Goal: Task Accomplishment & Management: Complete application form

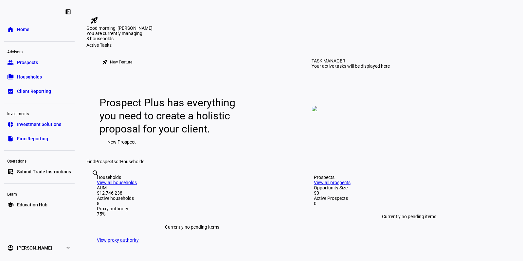
click at [21, 58] on link "group Prospects" at bounding box center [39, 62] width 71 height 13
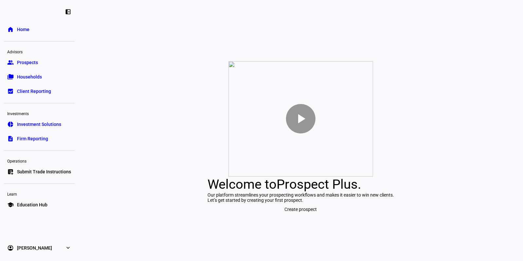
click at [308, 216] on span "Create prospect" at bounding box center [301, 209] width 32 height 13
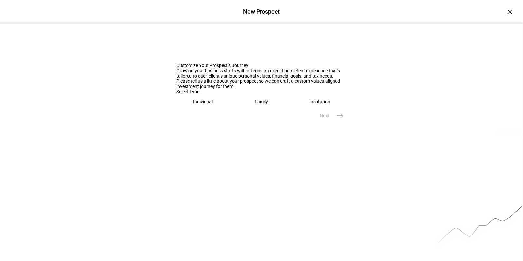
click at [198, 109] on eth-mega-radio-button "Individual" at bounding box center [202, 101] width 53 height 15
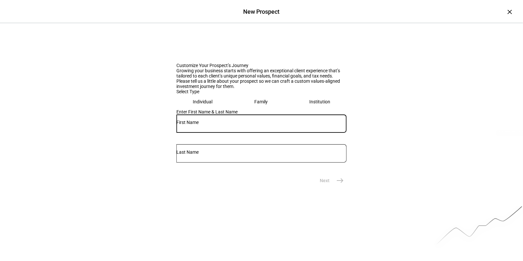
click at [192, 125] on input "text" at bounding box center [261, 122] width 170 height 5
type input "[PERSON_NAME]"
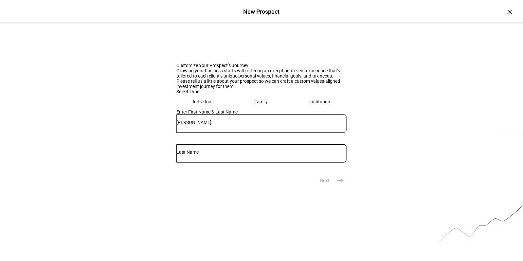
type input "e"
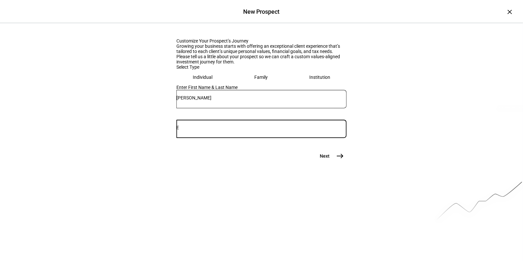
scroll to position [47, 0]
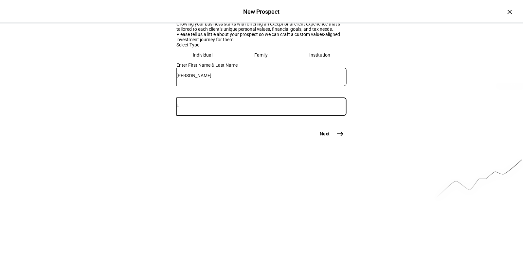
type input "E"
click at [336, 138] on mat-icon "east" at bounding box center [340, 134] width 8 height 8
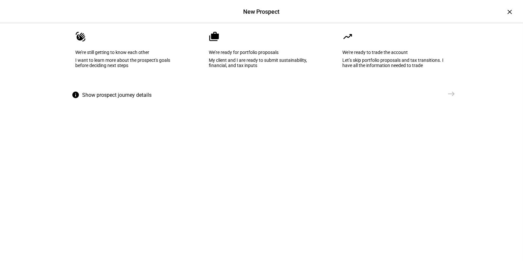
click at [276, 69] on eth-mega-radio-button "cases We’re ready for portfolio proposals My client and I are ready to submit s…" at bounding box center [262, 54] width 126 height 66
click at [143, 62] on eth-mega-radio-button "waving_hand We’re still getting to know each other I want to learn more about t…" at bounding box center [128, 54] width 126 height 66
click at [243, 71] on eth-mega-radio-button "cases We’re ready for portfolio proposals My client and I are ready to submit s…" at bounding box center [261, 54] width 126 height 66
click at [456, 101] on button "Create Prospect Profile east" at bounding box center [421, 93] width 73 height 13
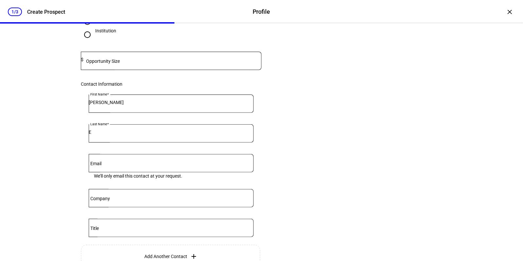
scroll to position [98, 0]
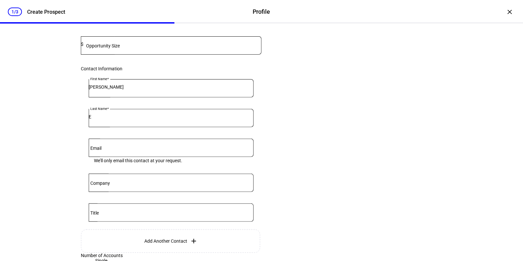
click at [118, 48] on mat-label "Opportunity Size" at bounding box center [103, 45] width 34 height 5
type input "250,000"
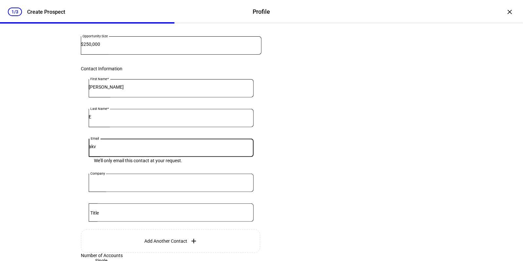
type input "[EMAIL_ADDRESS][DOMAIN_NAME]"
type input "Beacon Pointe Advisors, LLC"
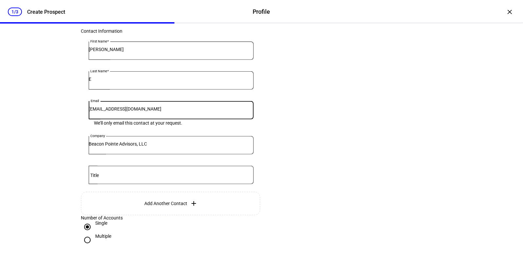
scroll to position [164, 0]
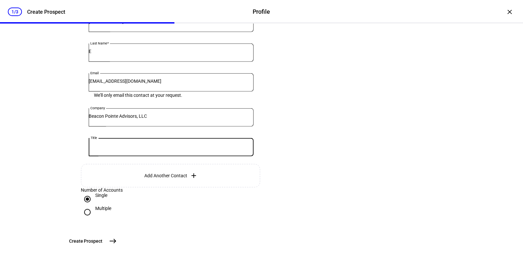
click at [122, 149] on input "Title" at bounding box center [171, 145] width 165 height 5
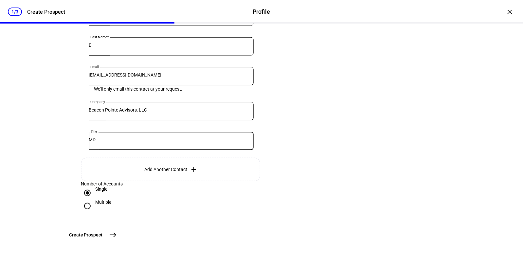
scroll to position [221, 0]
type input "MD"
click at [117, 234] on mat-icon "east" at bounding box center [113, 235] width 8 height 8
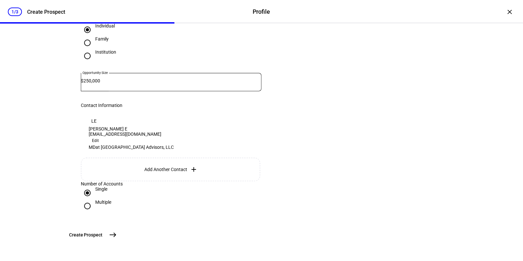
scroll to position [0, 0]
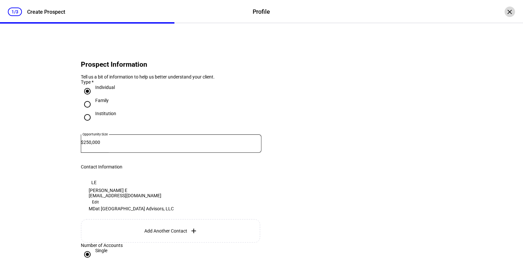
click at [506, 10] on div "×" at bounding box center [510, 12] width 10 height 10
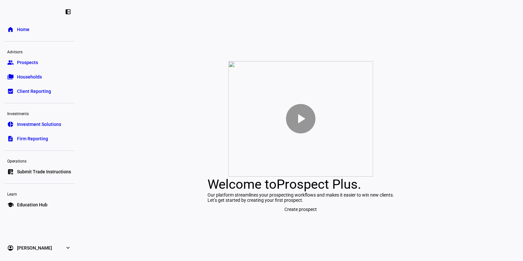
click at [38, 170] on span "Submit Trade Instructions" at bounding box center [44, 172] width 54 height 7
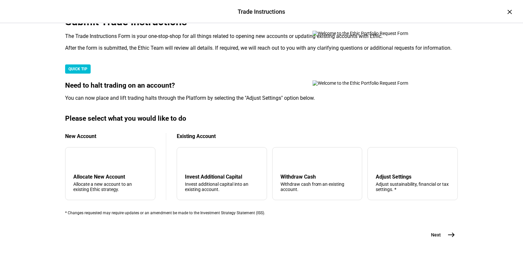
scroll to position [194, 0]
click at [448, 231] on mat-icon "east" at bounding box center [452, 235] width 8 height 8
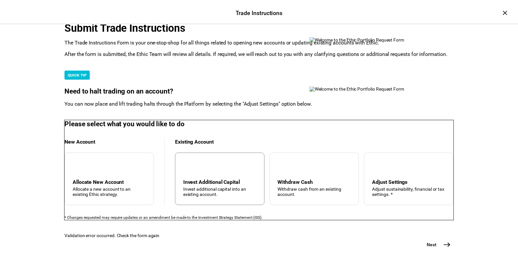
scroll to position [0, 0]
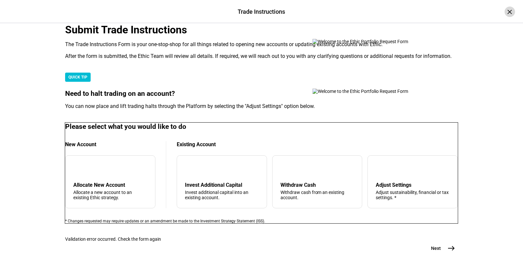
click at [507, 9] on div "×" at bounding box center [510, 12] width 10 height 10
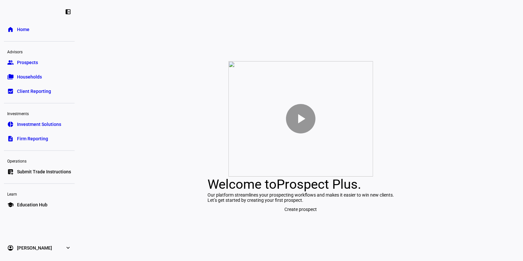
click at [29, 77] on span "Households" at bounding box center [29, 77] width 25 height 7
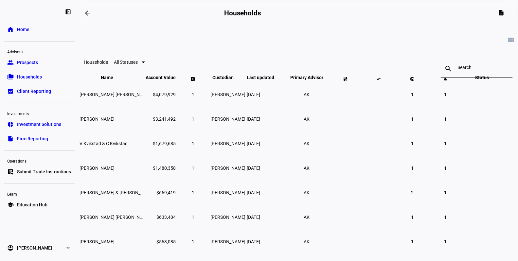
click at [28, 61] on span "Prospects" at bounding box center [27, 62] width 21 height 7
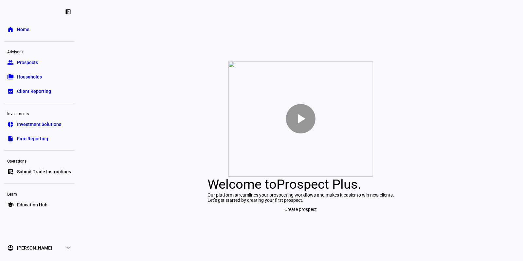
click at [17, 77] on link "folder_copy Households" at bounding box center [39, 76] width 71 height 13
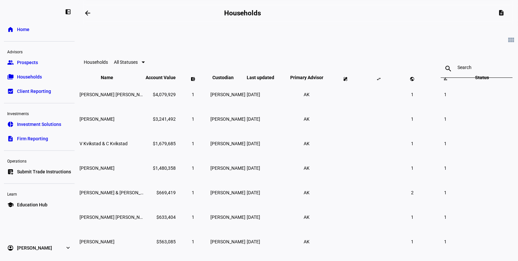
click at [24, 27] on span "Home" at bounding box center [23, 29] width 12 height 7
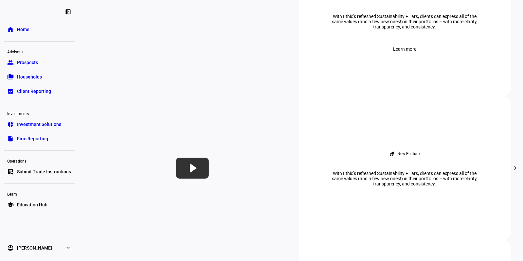
scroll to position [229, 0]
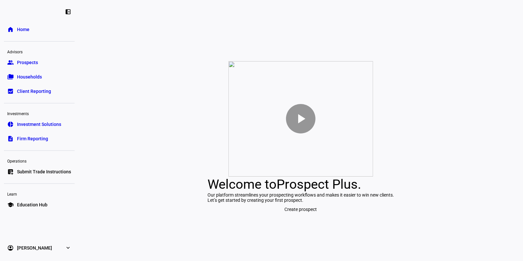
click at [160, 261] on div "play_arrow Welcome to Prospect Plus . Our platform streamlines your prospecting…" at bounding box center [301, 139] width 445 height 246
